Goal: Obtain resource: Obtain resource

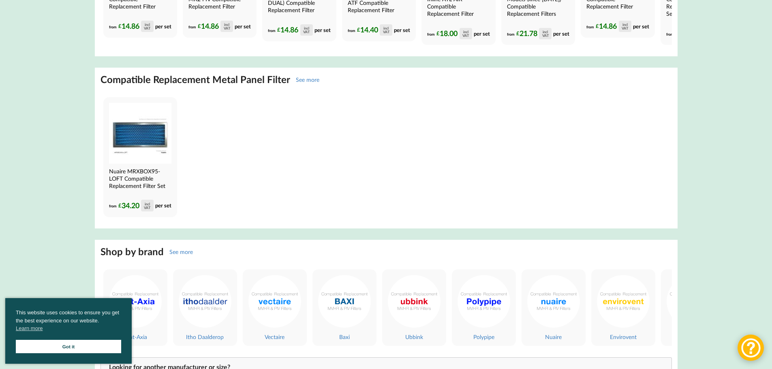
scroll to position [2430, 0]
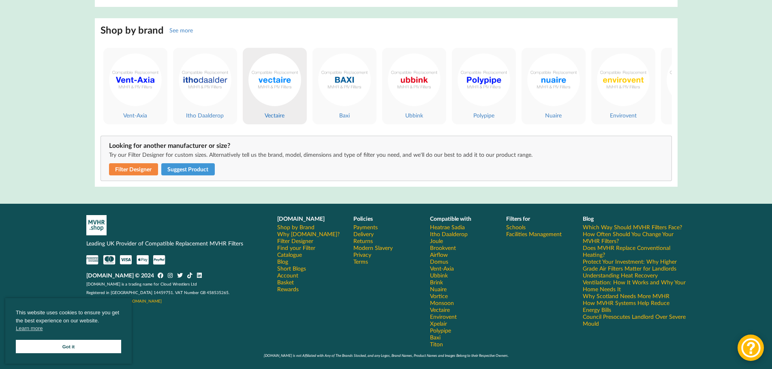
click at [278, 112] on span "Vectaire" at bounding box center [275, 115] width 20 height 7
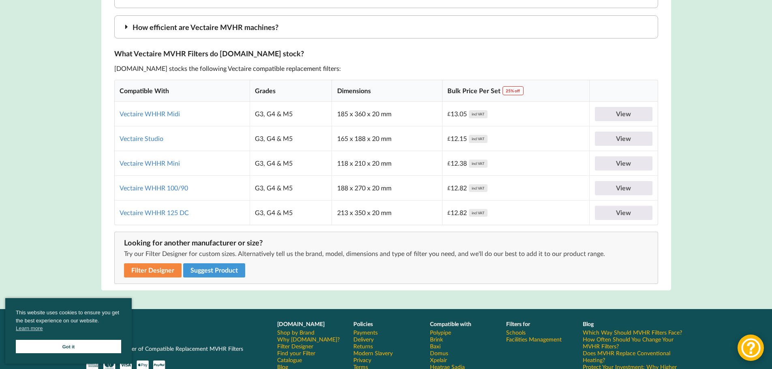
scroll to position [1459, 0]
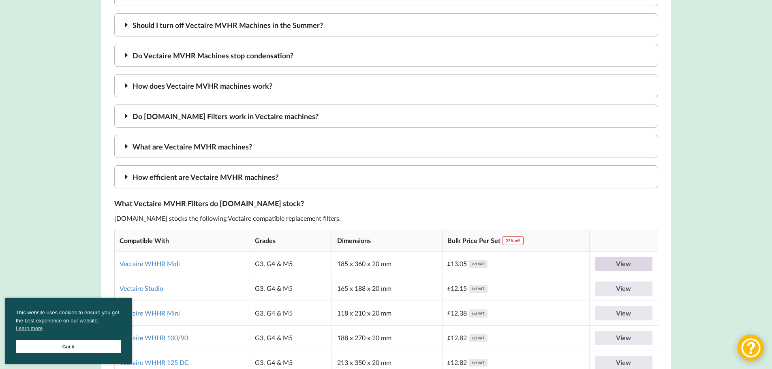
click at [611, 265] on link "View" at bounding box center [624, 264] width 58 height 14
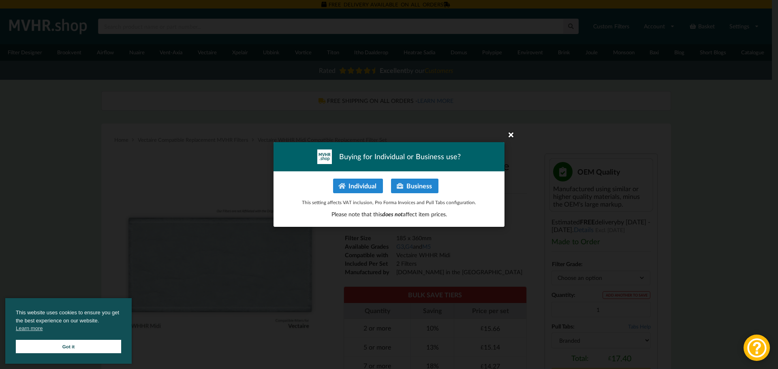
click at [511, 136] on icon at bounding box center [511, 134] width 13 height 13
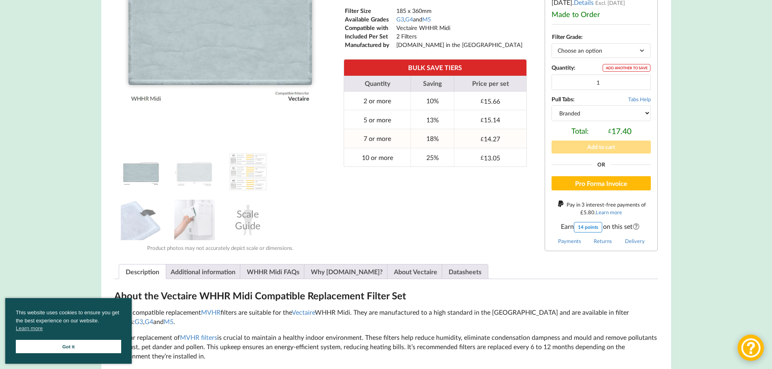
scroll to position [243, 0]
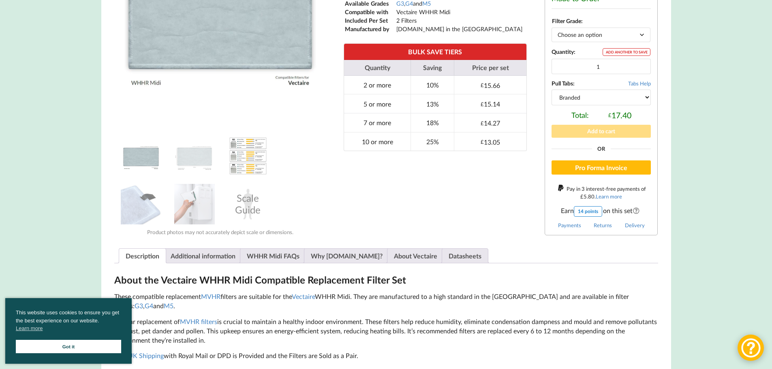
click at [253, 156] on img at bounding box center [248, 156] width 41 height 41
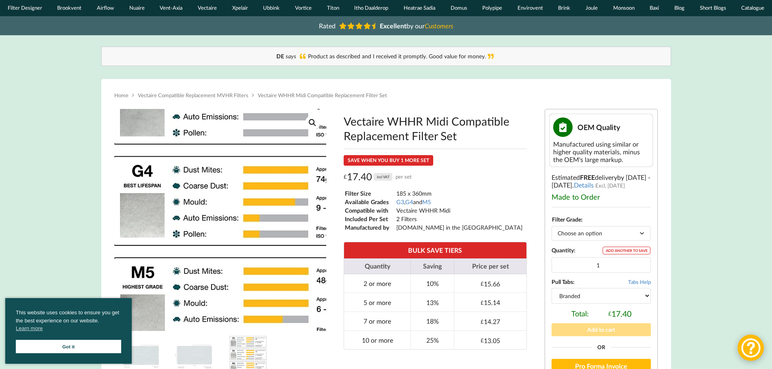
scroll to position [122, 0]
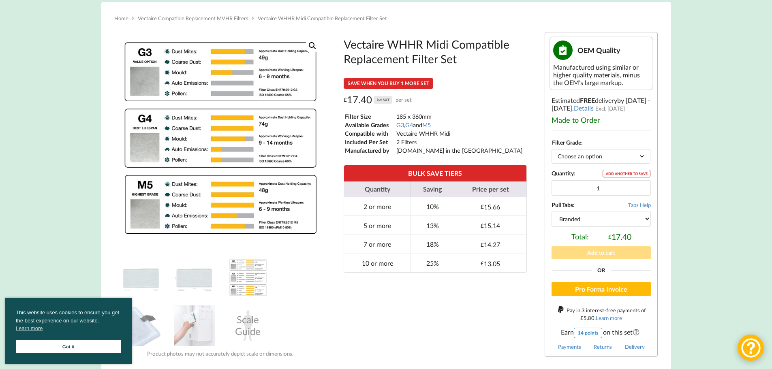
drag, startPoint x: 241, startPoint y: 283, endPoint x: 238, endPoint y: 286, distance: 4.6
click at [254, 282] on img at bounding box center [248, 277] width 41 height 41
drag, startPoint x: 122, startPoint y: 38, endPoint x: 362, endPoint y: 264, distance: 329.1
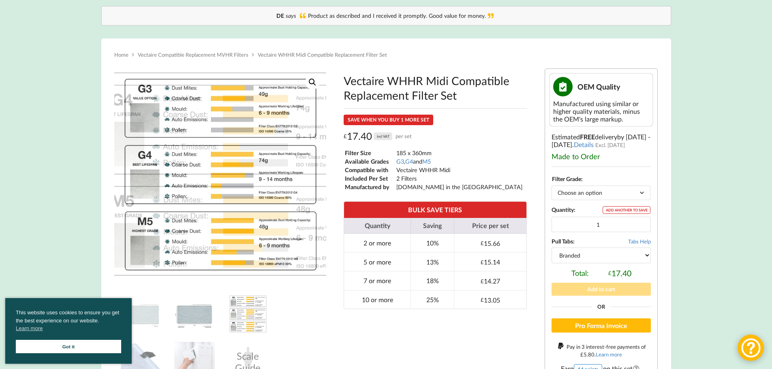
scroll to position [162, 0]
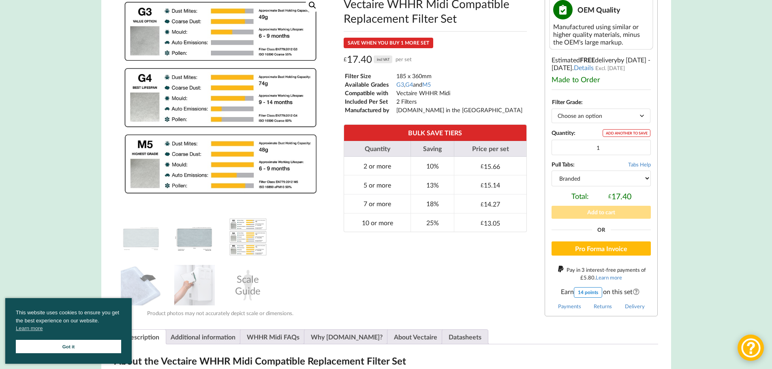
click at [196, 240] on img at bounding box center [194, 237] width 41 height 41
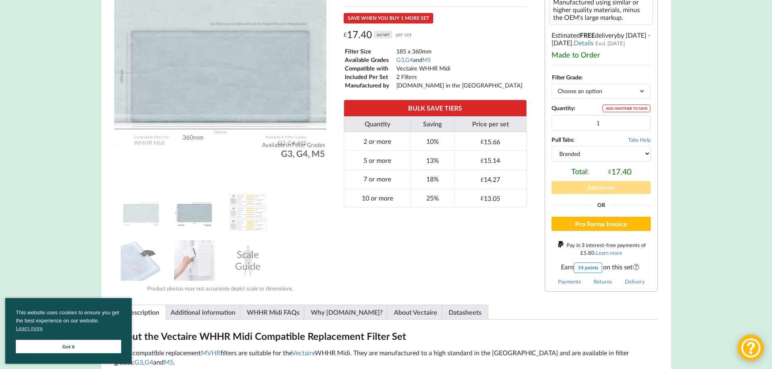
scroll to position [284, 0]
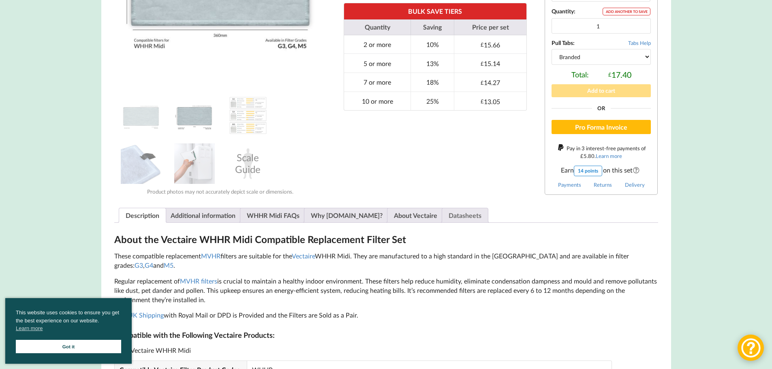
click at [449, 215] on link "Datasheets" at bounding box center [465, 215] width 33 height 14
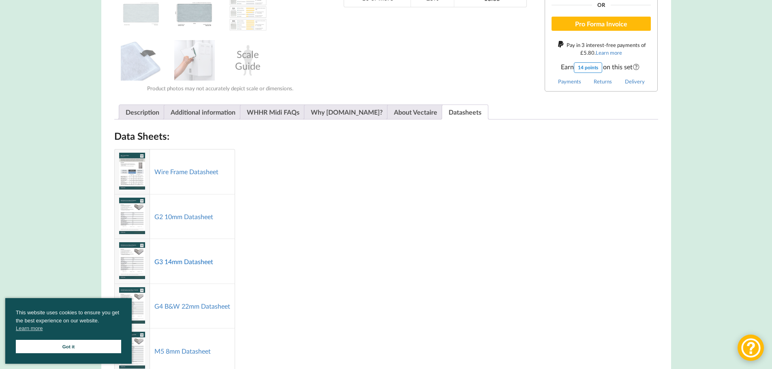
scroll to position [405, 0]
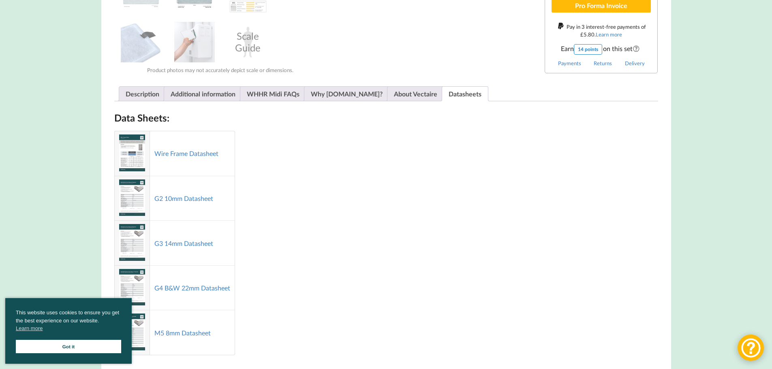
click at [142, 243] on img at bounding box center [132, 242] width 26 height 37
click at [175, 241] on link "G3 14mm Datasheet" at bounding box center [183, 243] width 59 height 8
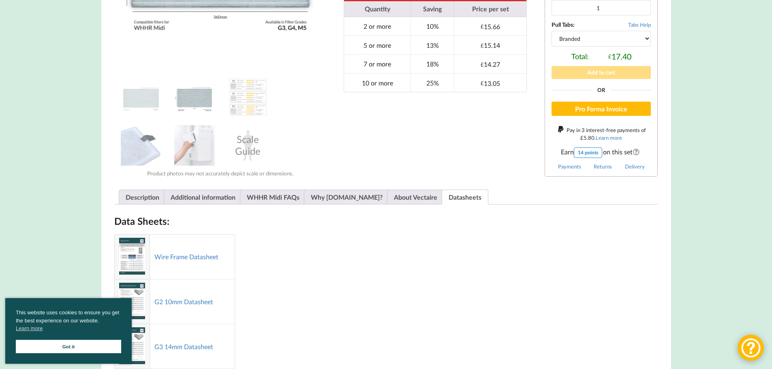
scroll to position [122, 0]
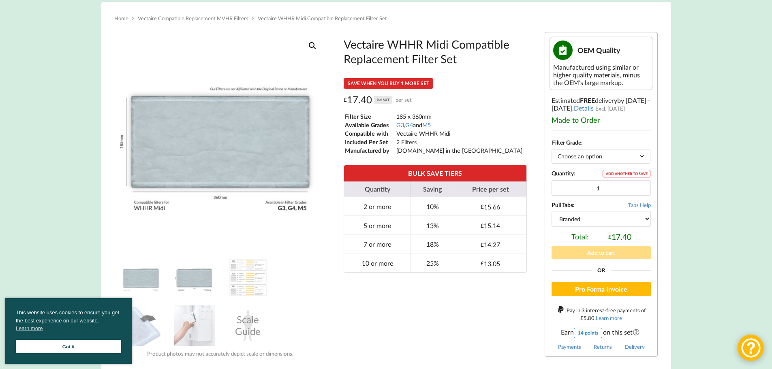
click at [146, 277] on img at bounding box center [141, 277] width 41 height 41
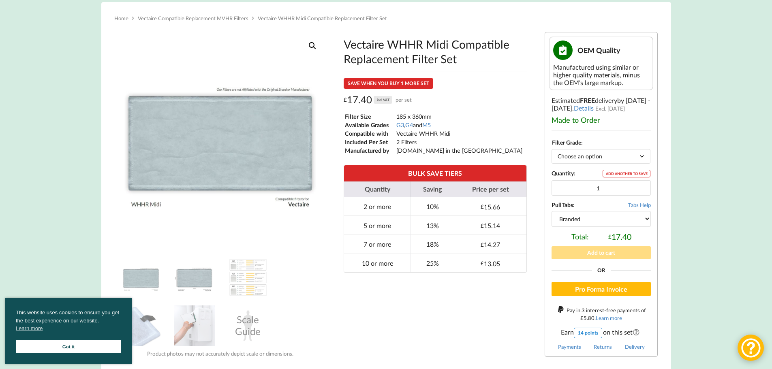
click at [189, 276] on img at bounding box center [194, 277] width 41 height 41
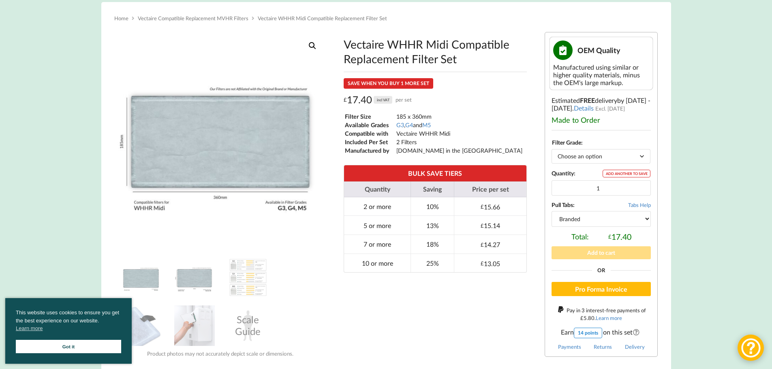
click at [138, 280] on img at bounding box center [141, 277] width 41 height 41
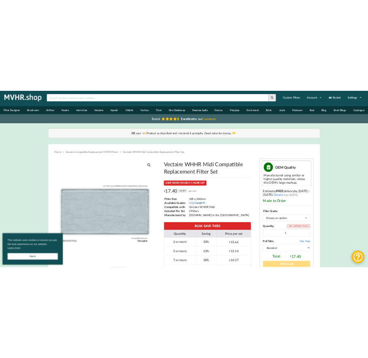
scroll to position [0, 0]
